Goal: Navigation & Orientation: Find specific page/section

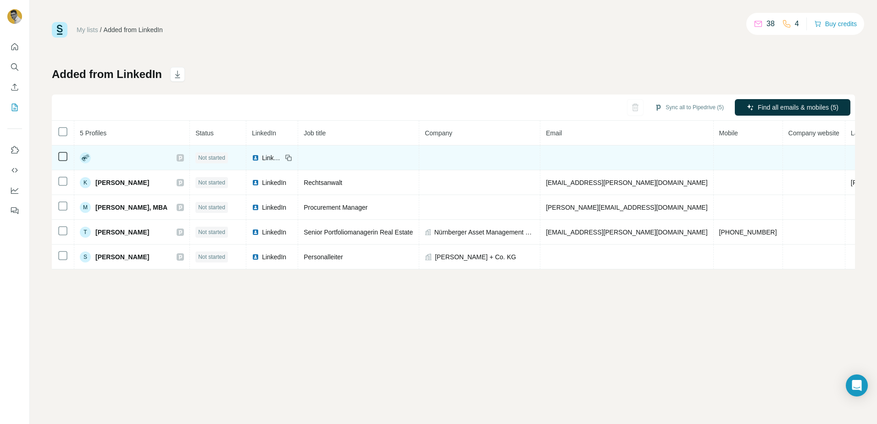
click at [125, 159] on div at bounding box center [132, 157] width 104 height 11
click at [292, 158] on icon at bounding box center [288, 157] width 7 height 7
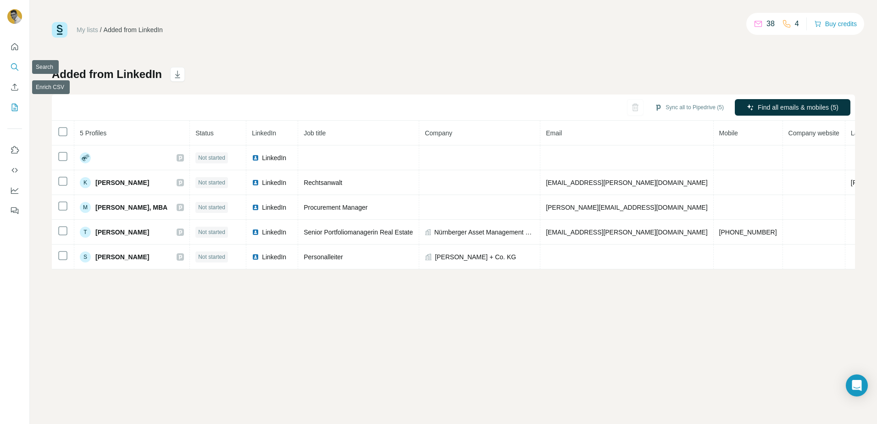
click at [14, 67] on icon "Search" at bounding box center [14, 66] width 9 height 9
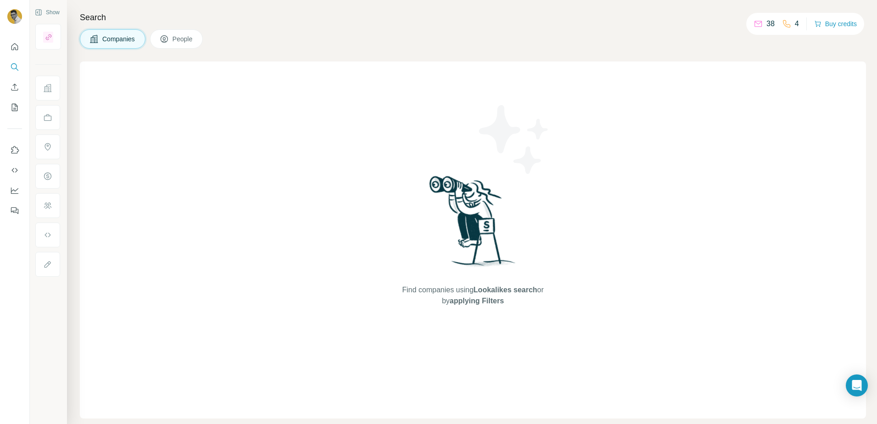
click at [181, 39] on span "People" at bounding box center [182, 38] width 21 height 9
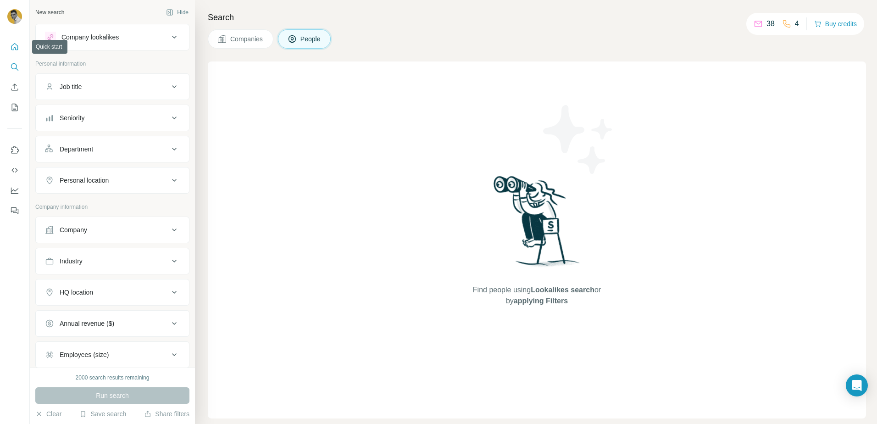
click at [14, 48] on icon "Quick start" at bounding box center [14, 46] width 7 height 7
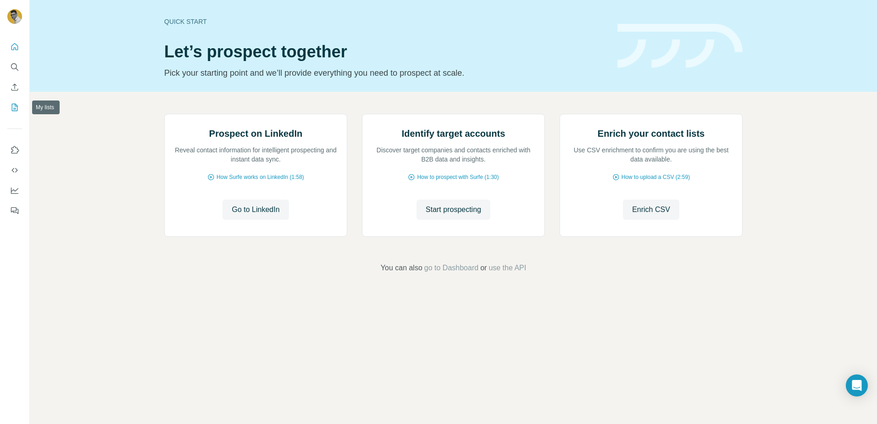
click at [16, 108] on icon "My lists" at bounding box center [15, 107] width 5 height 6
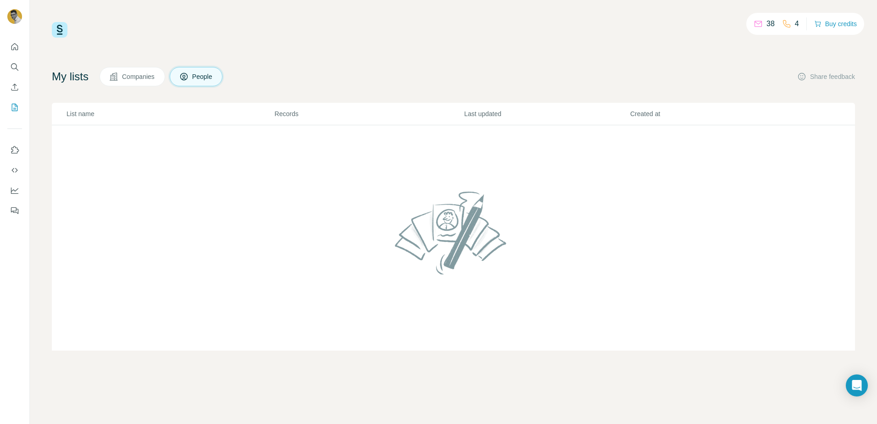
click at [130, 77] on span "Companies" at bounding box center [138, 76] width 33 height 9
click at [15, 191] on icon "Dashboard" at bounding box center [14, 190] width 7 height 4
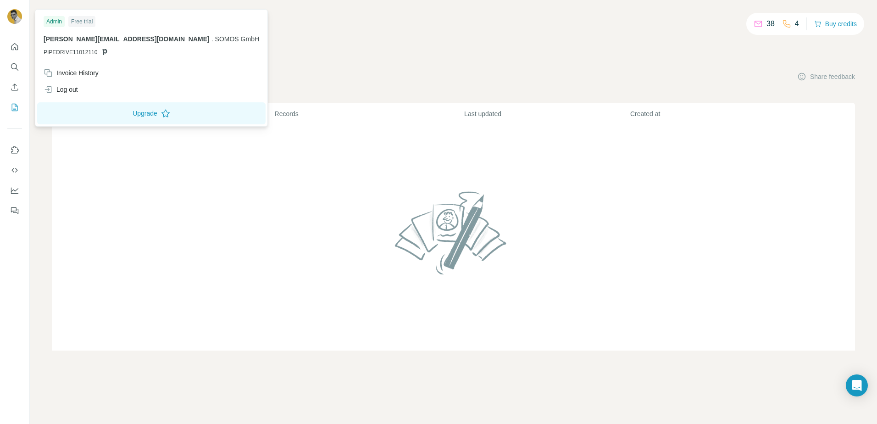
click at [17, 16] on img at bounding box center [14, 16] width 15 height 15
click at [13, 49] on icon "Quick start" at bounding box center [14, 46] width 9 height 9
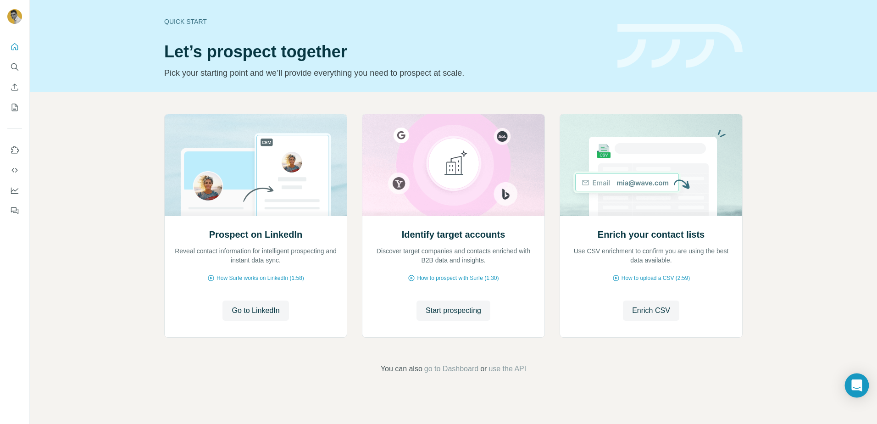
click at [858, 386] on icon "Open Intercom Messenger" at bounding box center [856, 385] width 11 height 12
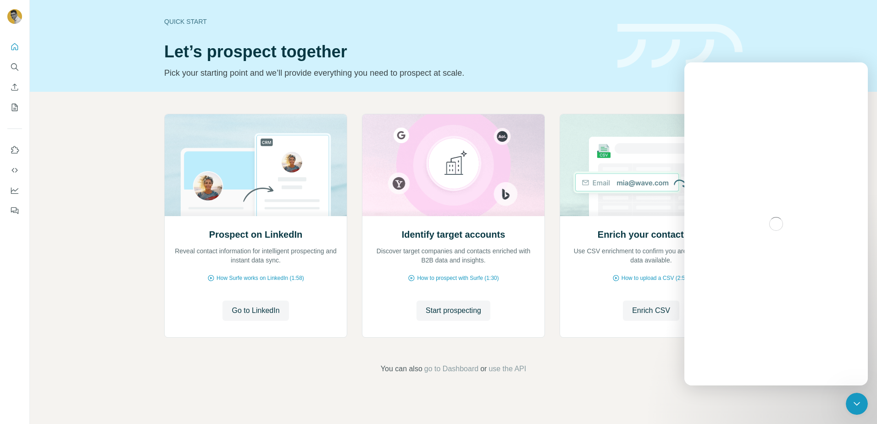
click at [717, 382] on div "Intercom messenger" at bounding box center [775, 223] width 183 height 323
click at [621, 393] on div "Prospect on LinkedIn Reveal contact information for intelligent prospecting and…" at bounding box center [453, 244] width 847 height 305
click at [14, 47] on icon "Quick start" at bounding box center [14, 46] width 9 height 9
click at [17, 68] on icon "Search" at bounding box center [14, 66] width 9 height 9
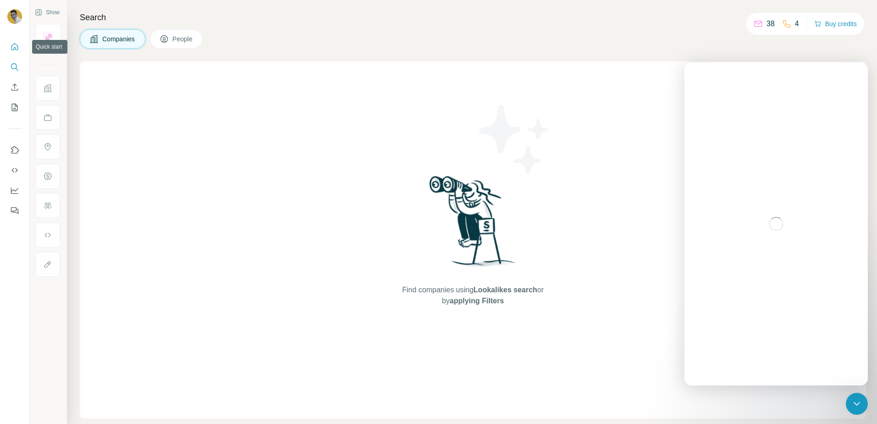
click at [15, 49] on icon "Quick start" at bounding box center [14, 46] width 9 height 9
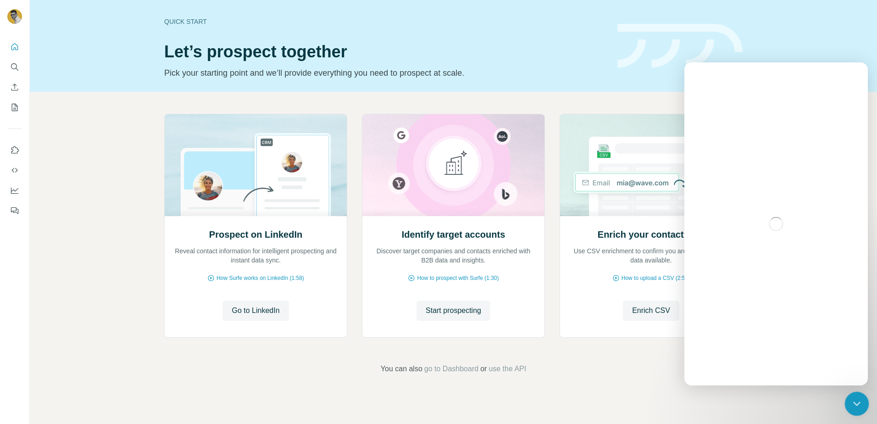
click at [855, 408] on div "Close Intercom Messenger" at bounding box center [855, 402] width 22 height 22
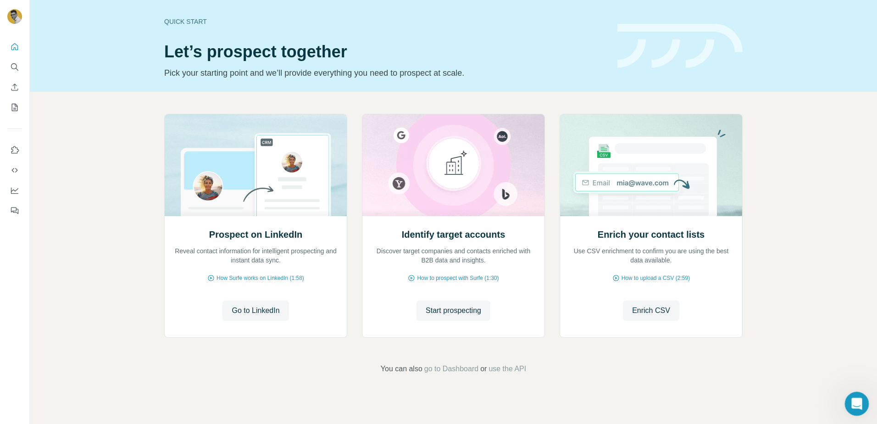
click at [855, 407] on icon "Open Intercom Messenger" at bounding box center [855, 402] width 15 height 15
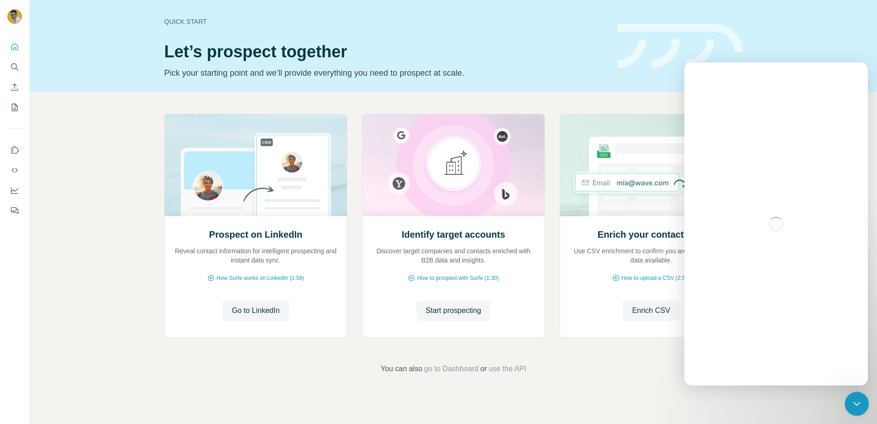
click at [855, 408] on div "Close Intercom Messenger" at bounding box center [855, 402] width 22 height 22
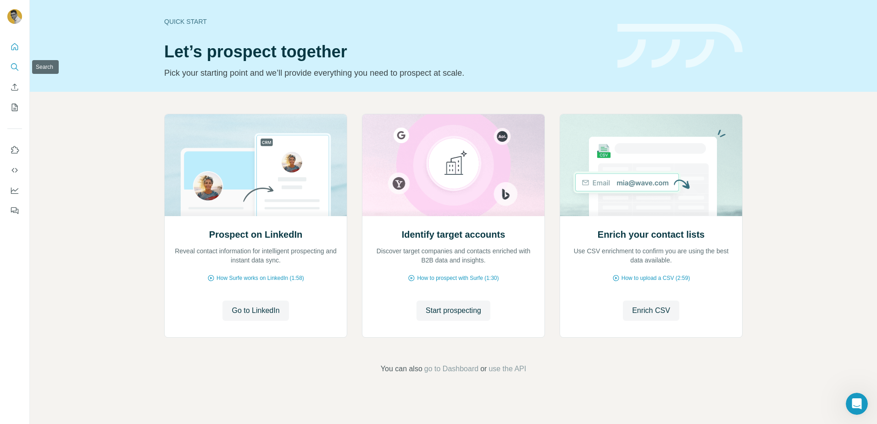
click at [13, 66] on icon "Search" at bounding box center [14, 66] width 9 height 9
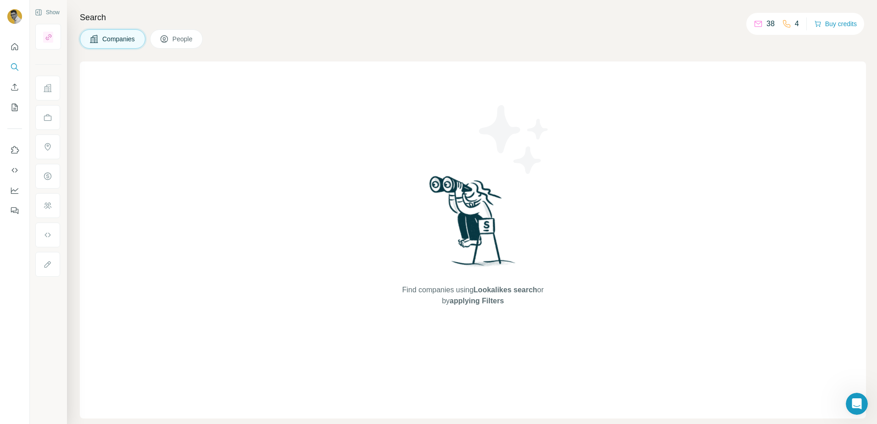
click at [184, 38] on span "People" at bounding box center [182, 38] width 21 height 9
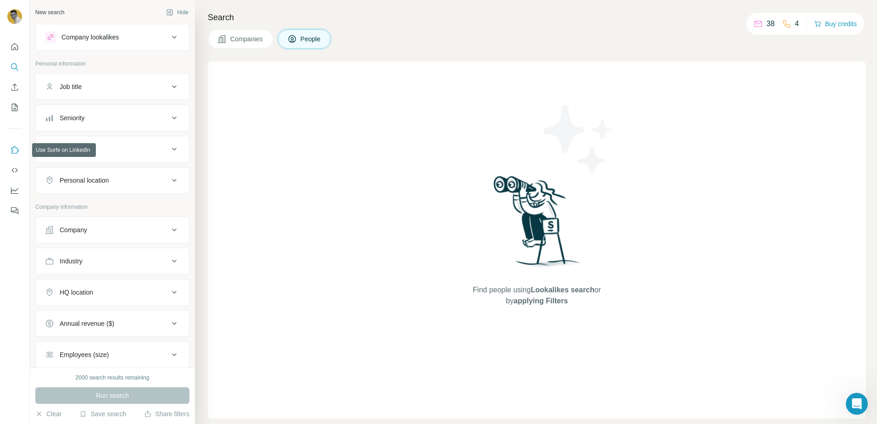
click at [16, 150] on icon "Use Surfe on LinkedIn" at bounding box center [14, 149] width 9 height 9
